Goal: Information Seeking & Learning: Compare options

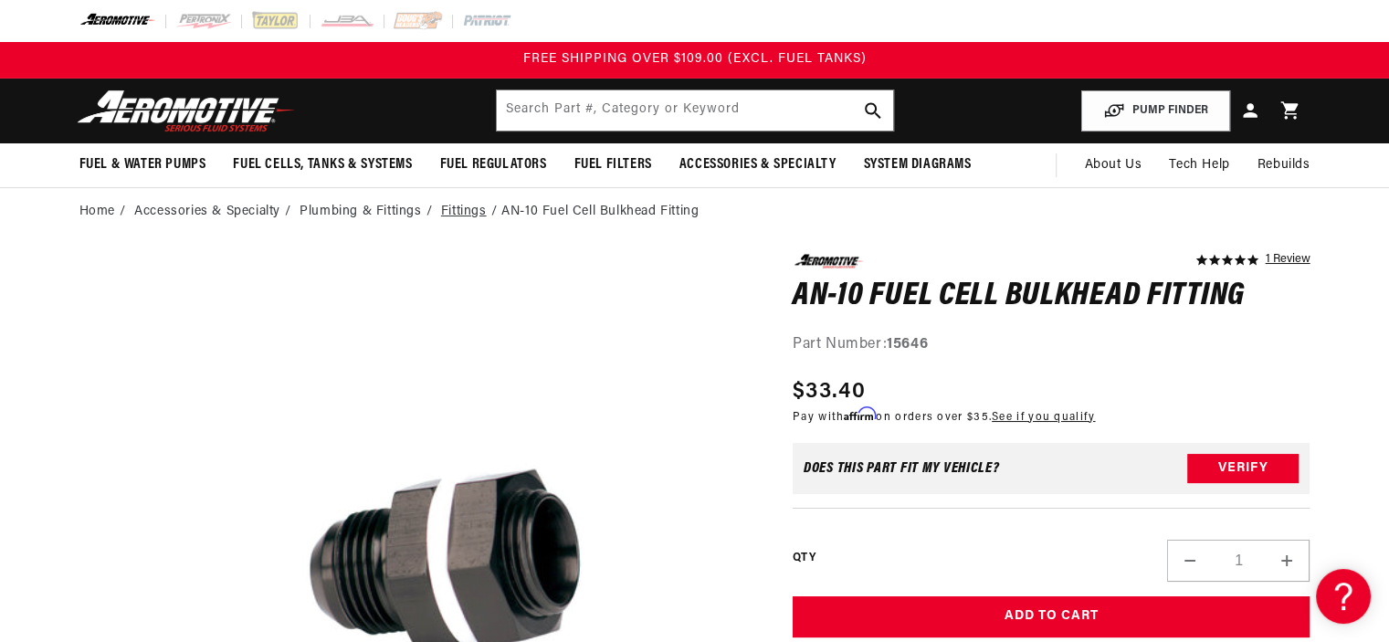
click at [467, 210] on link "Fittings" at bounding box center [464, 212] width 46 height 20
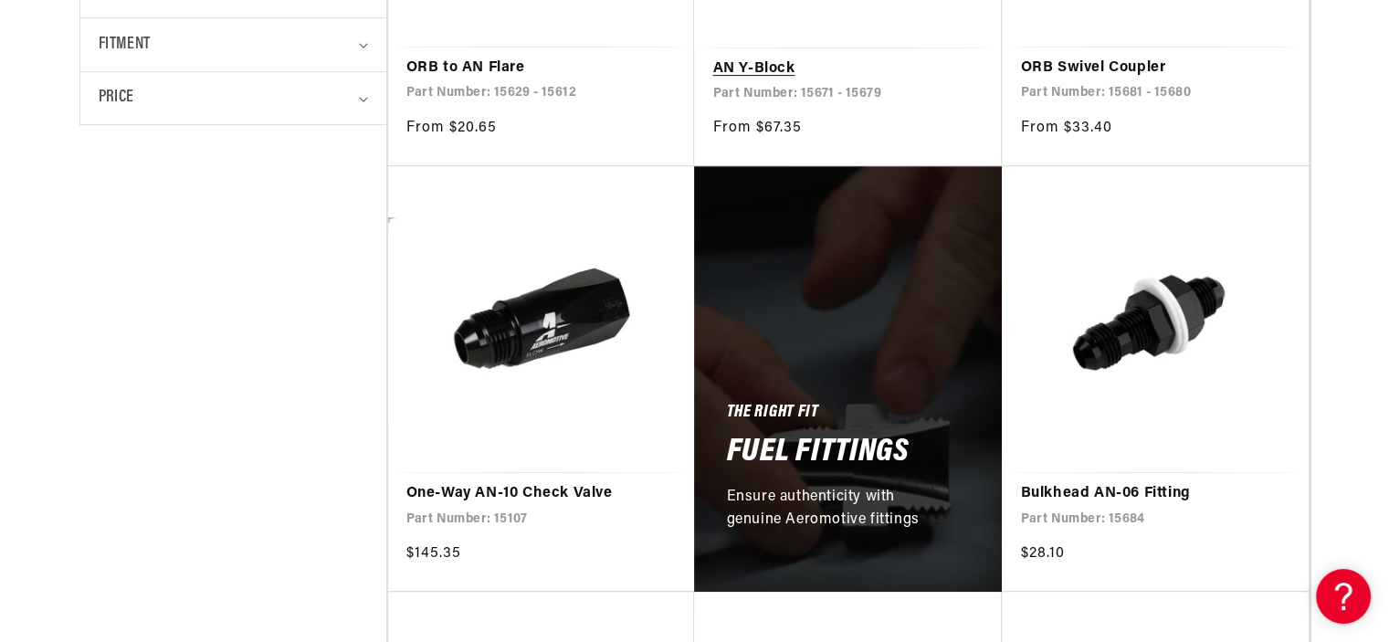
scroll to position [730, 0]
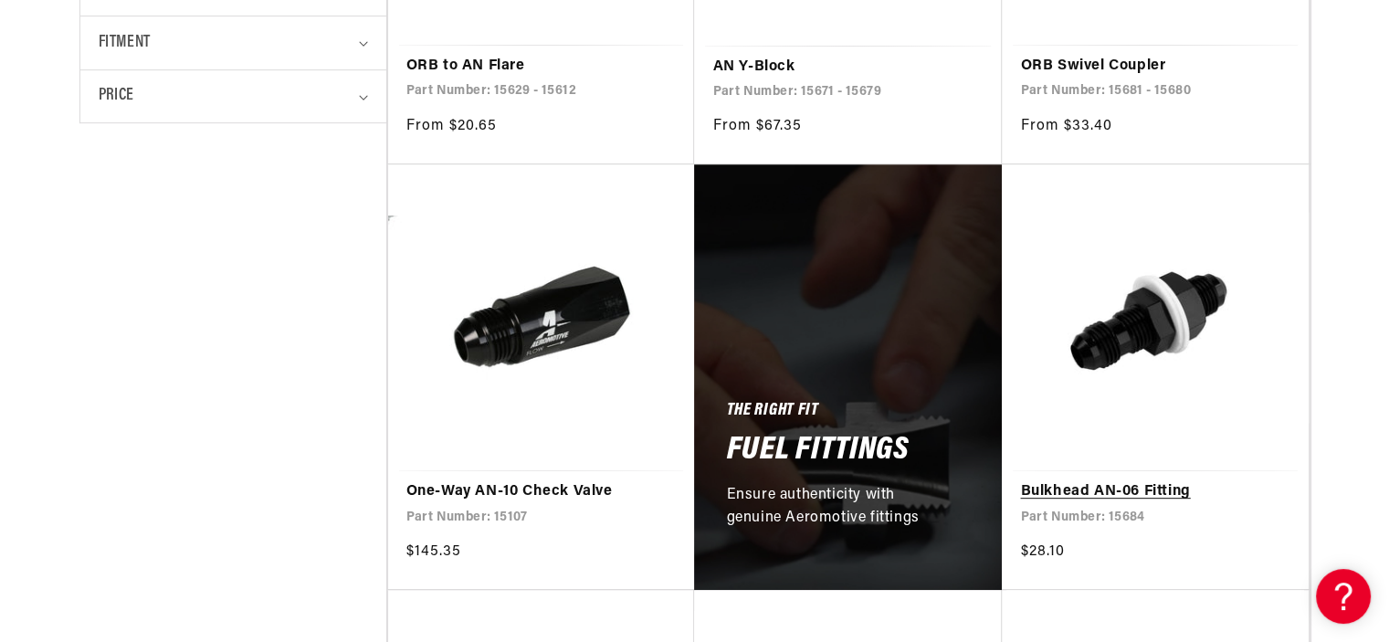
click at [1148, 482] on link "Bulkhead AN-06 Fitting" at bounding box center [1155, 492] width 270 height 24
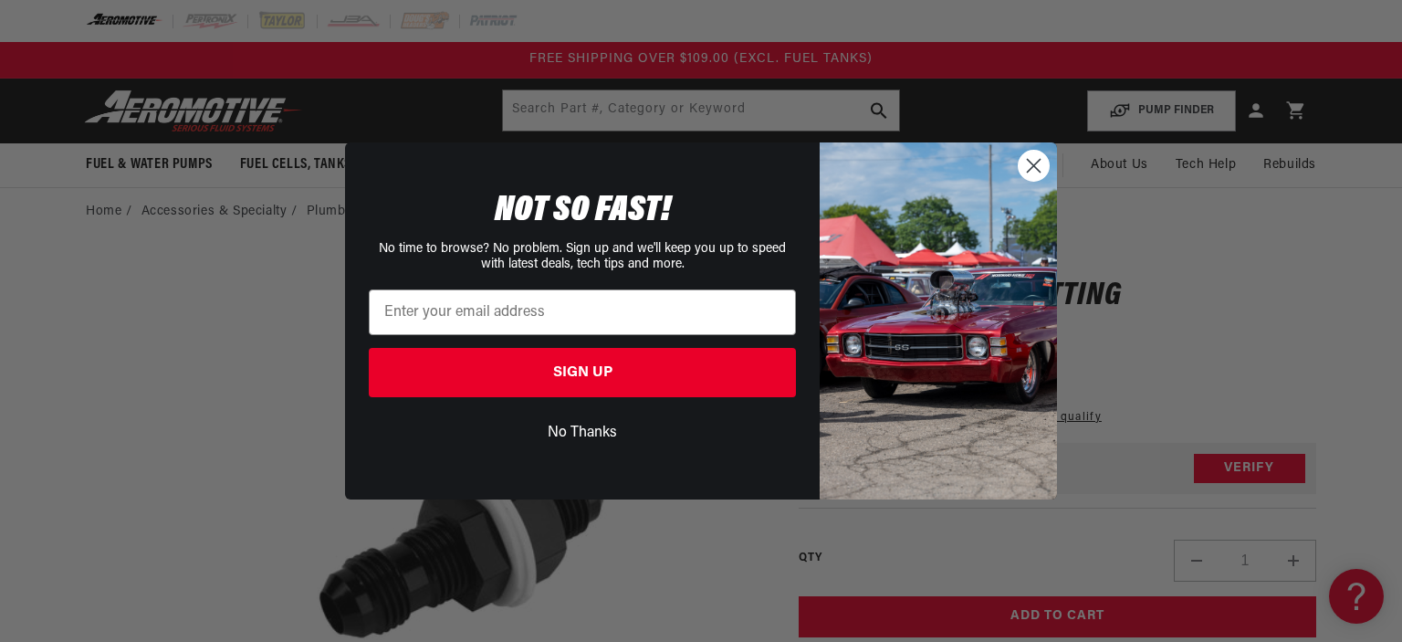
click at [1027, 167] on circle "Close dialog" at bounding box center [1034, 166] width 30 height 30
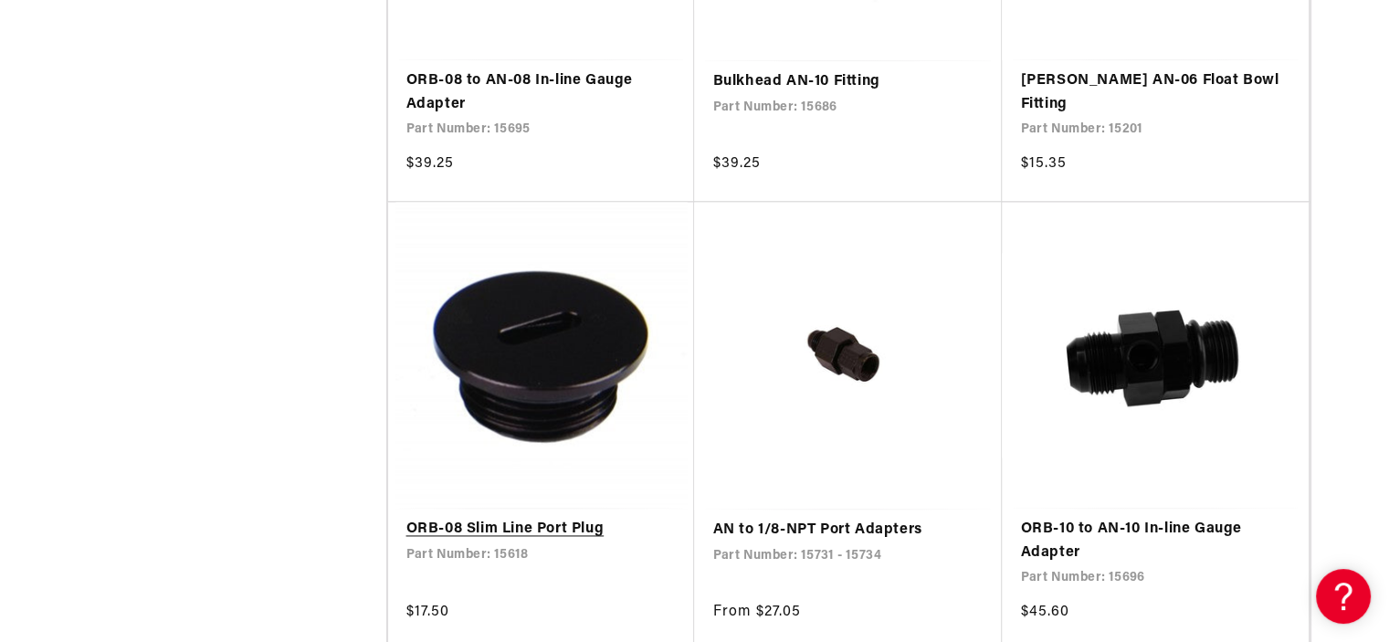
scroll to position [2830, 0]
